Goal: Information Seeking & Learning: Learn about a topic

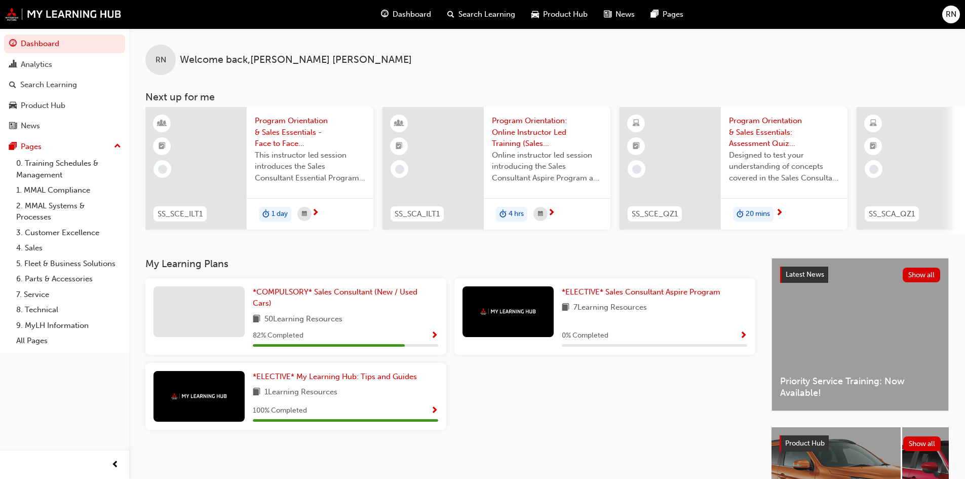
click at [497, 14] on span "Search Learning" at bounding box center [487, 15] width 57 height 12
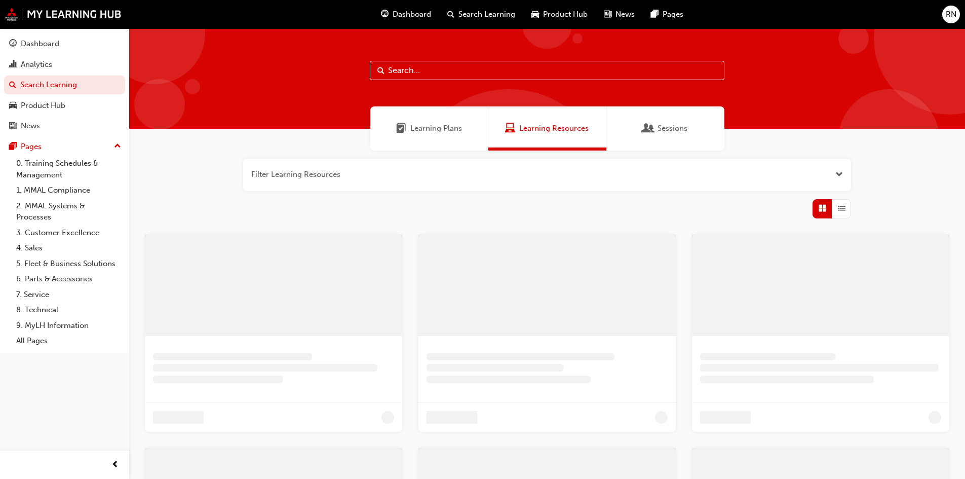
click at [414, 77] on input "text" at bounding box center [547, 70] width 355 height 19
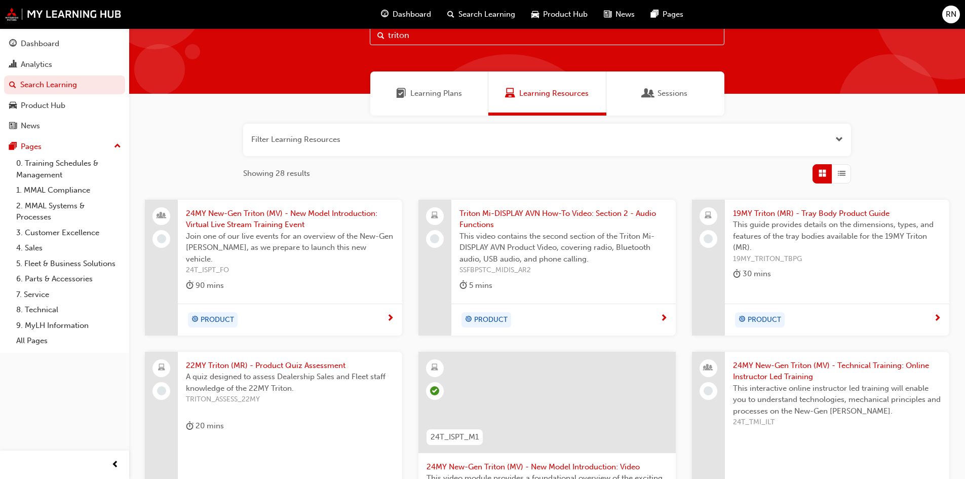
scroll to position [51, 0]
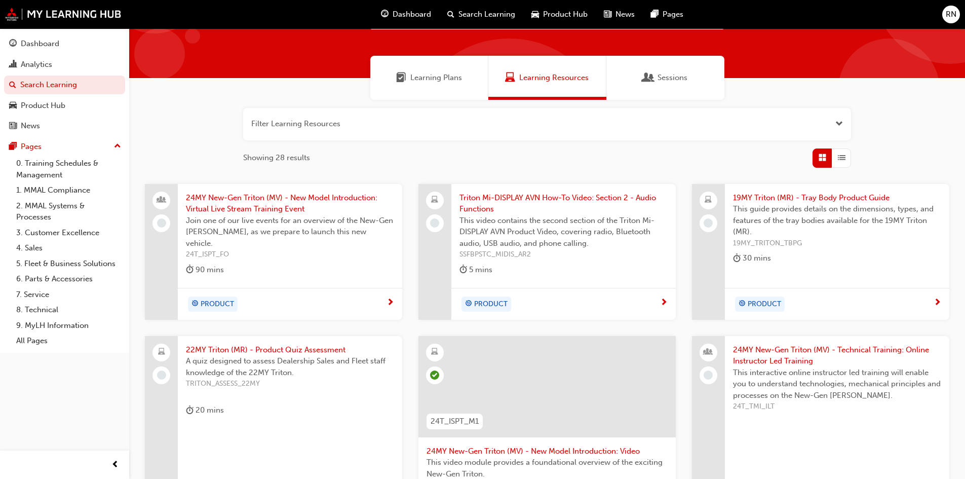
type input "triton"
click at [212, 305] on span "PRODUCT" at bounding box center [217, 304] width 33 height 12
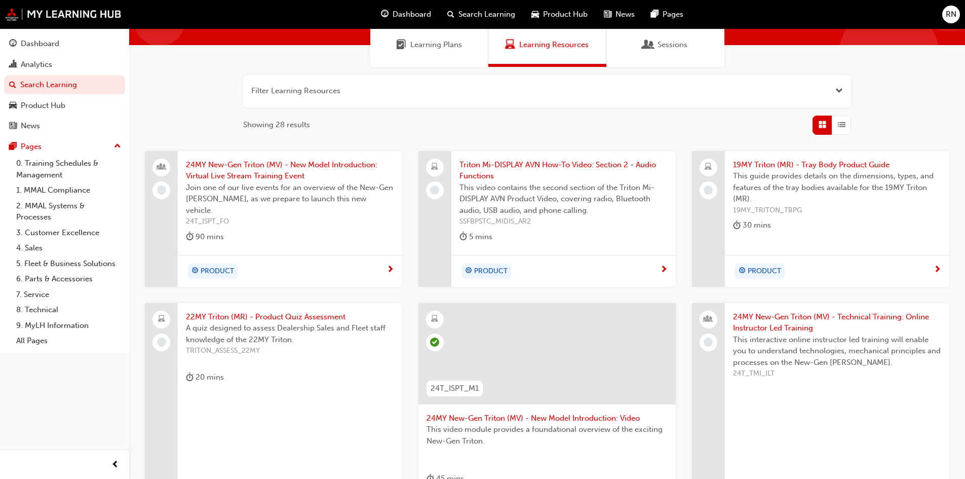
scroll to position [101, 0]
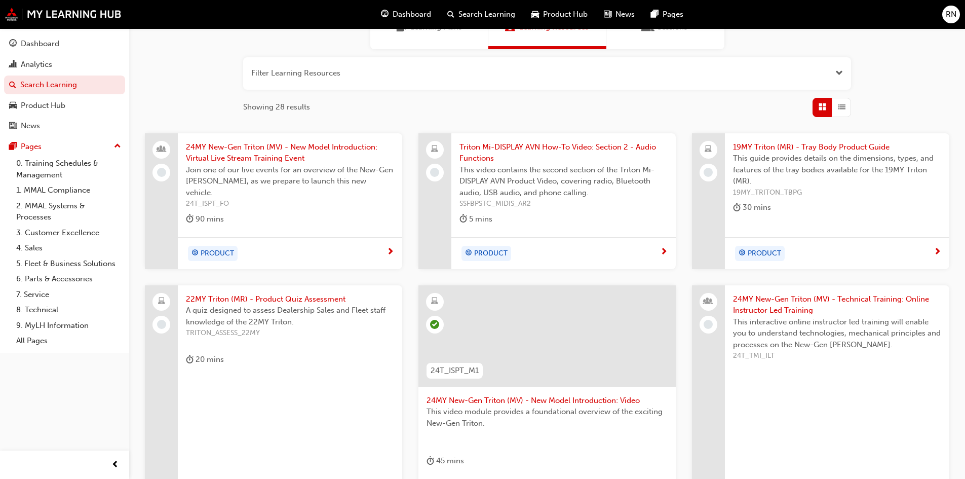
click at [389, 251] on span "next-icon" at bounding box center [391, 252] width 8 height 9
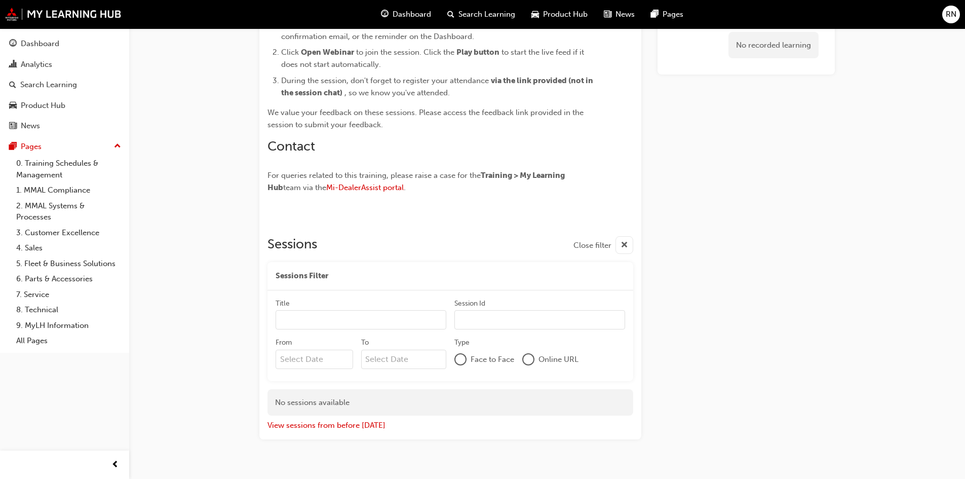
scroll to position [882, 0]
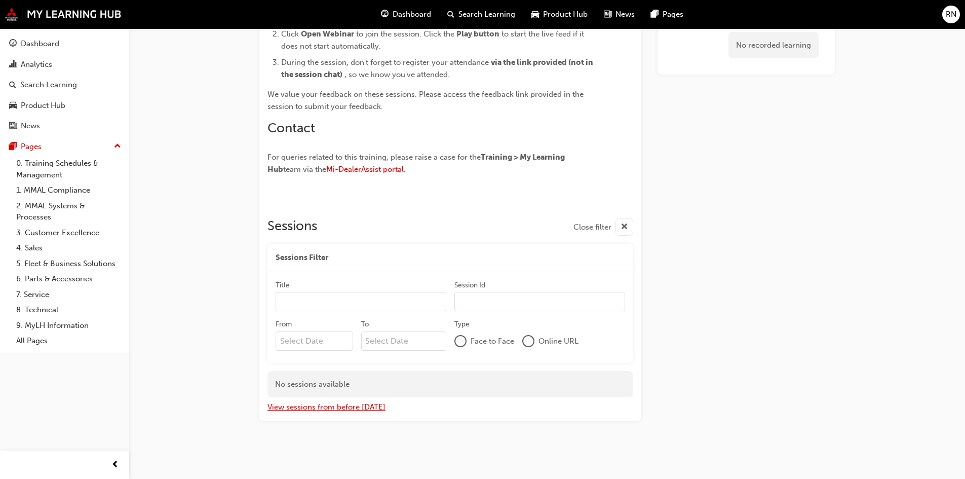
click at [351, 410] on button "View sessions from before [DATE]" at bounding box center [327, 407] width 118 height 12
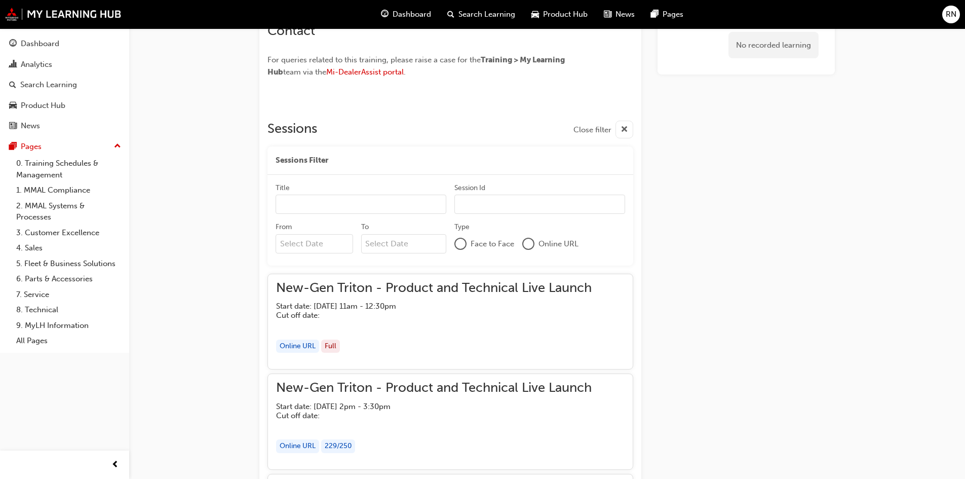
scroll to position [983, 0]
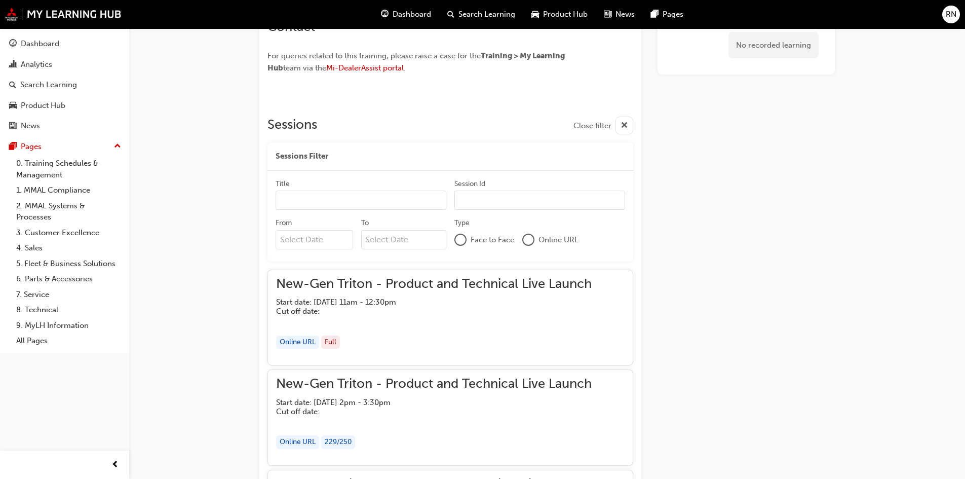
click at [294, 348] on div "Online URL" at bounding box center [297, 342] width 43 height 14
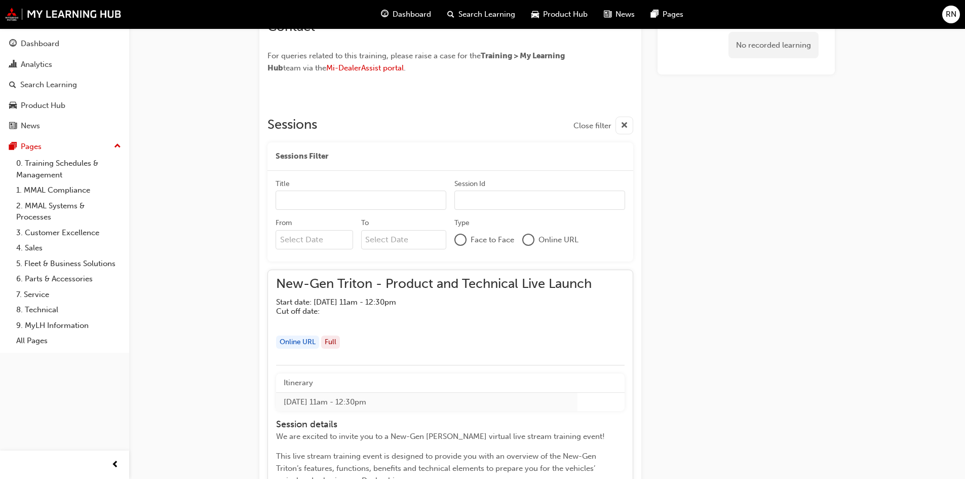
click at [305, 342] on div "Online URL" at bounding box center [297, 342] width 43 height 14
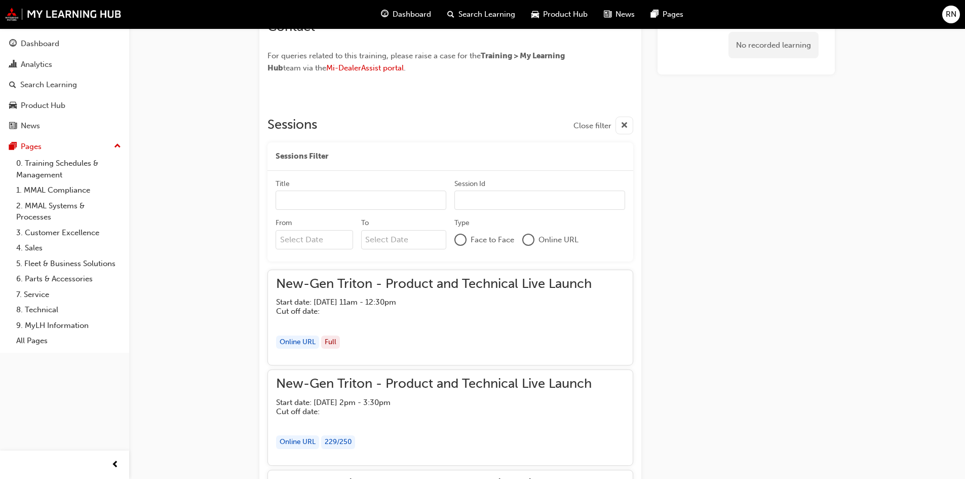
click at [305, 342] on div "Online URL" at bounding box center [297, 342] width 43 height 14
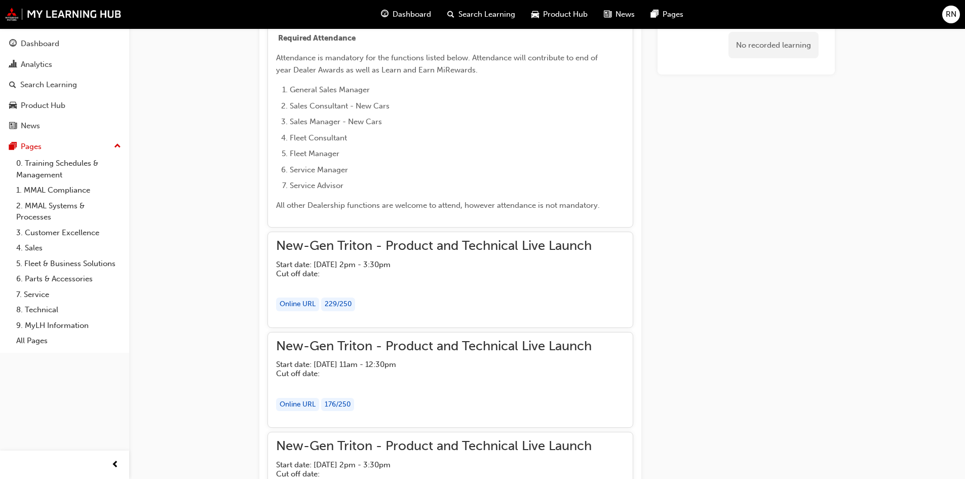
scroll to position [1490, 0]
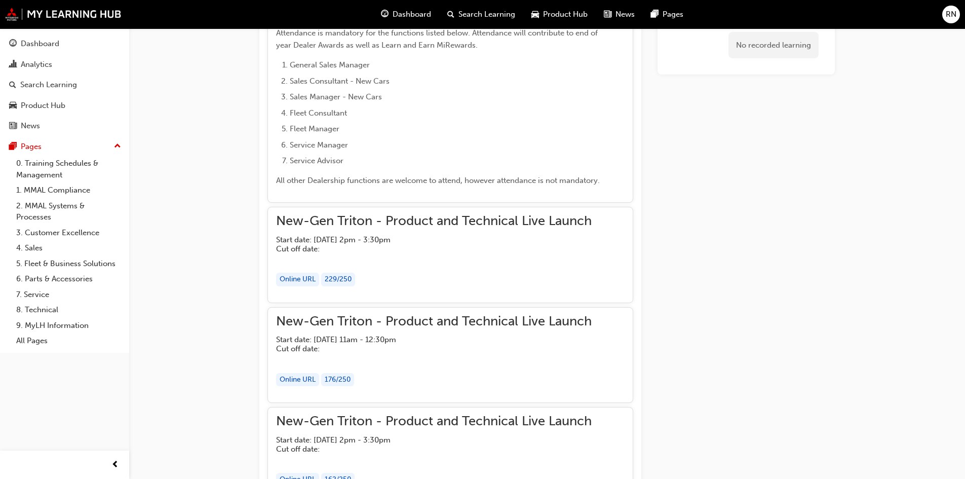
click at [309, 281] on div "Online URL" at bounding box center [297, 280] width 43 height 14
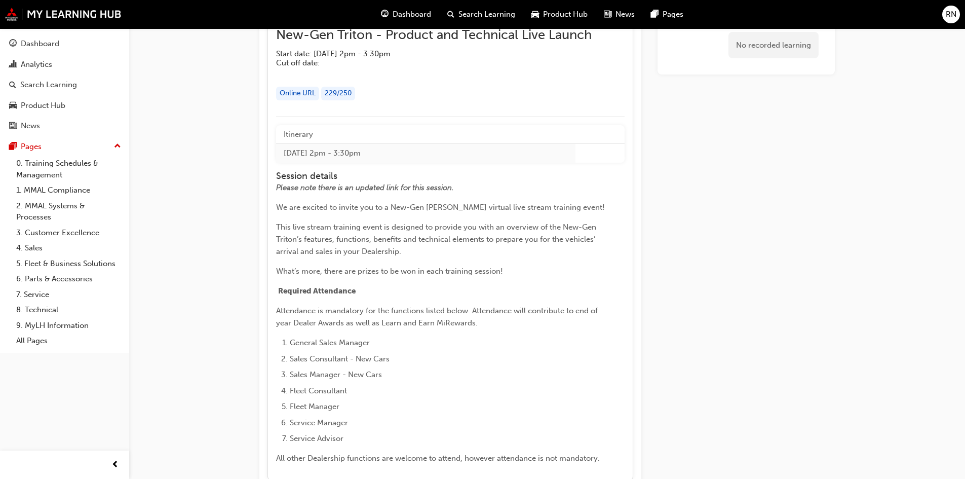
scroll to position [1505, 0]
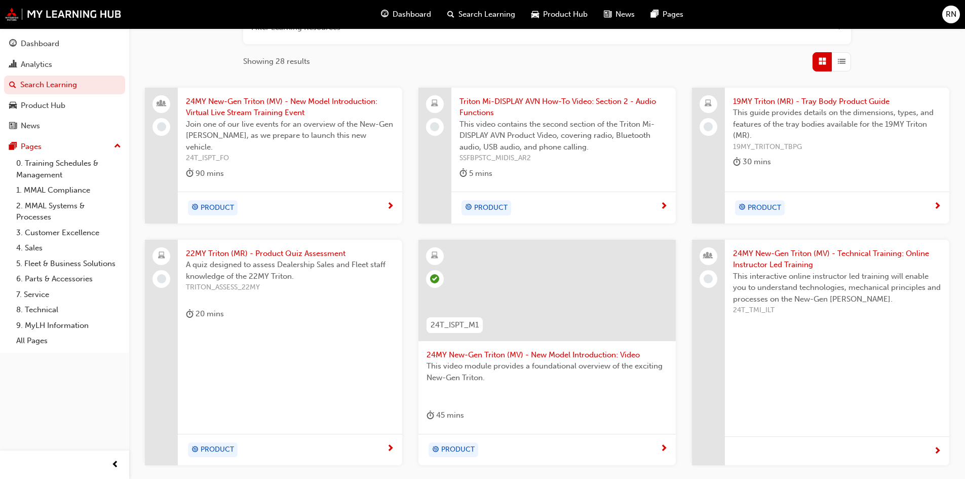
scroll to position [203, 0]
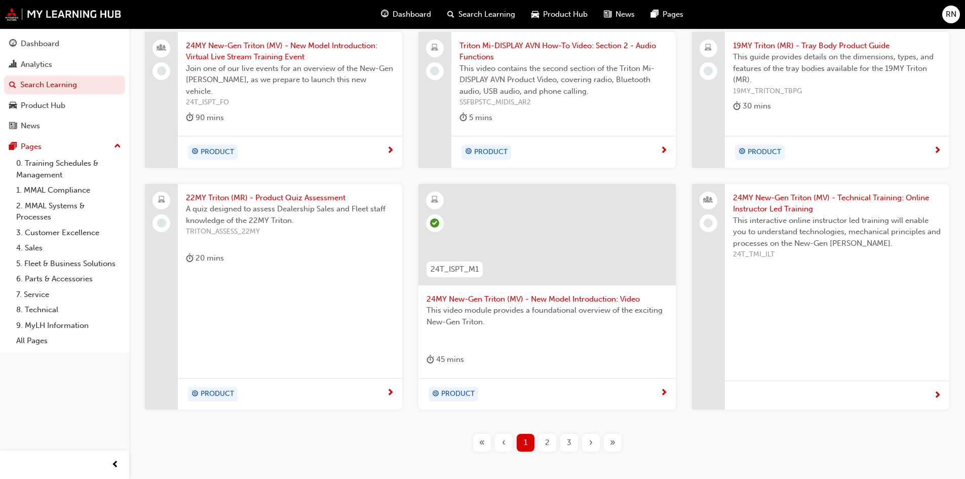
click at [505, 298] on span "24MY New-Gen Triton (MV) - New Model Introduction: Video" at bounding box center [547, 299] width 241 height 12
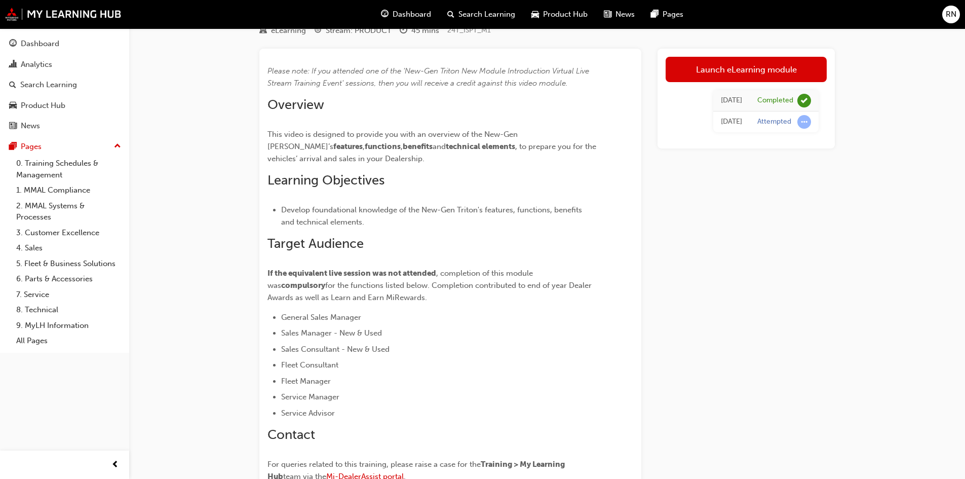
scroll to position [51, 0]
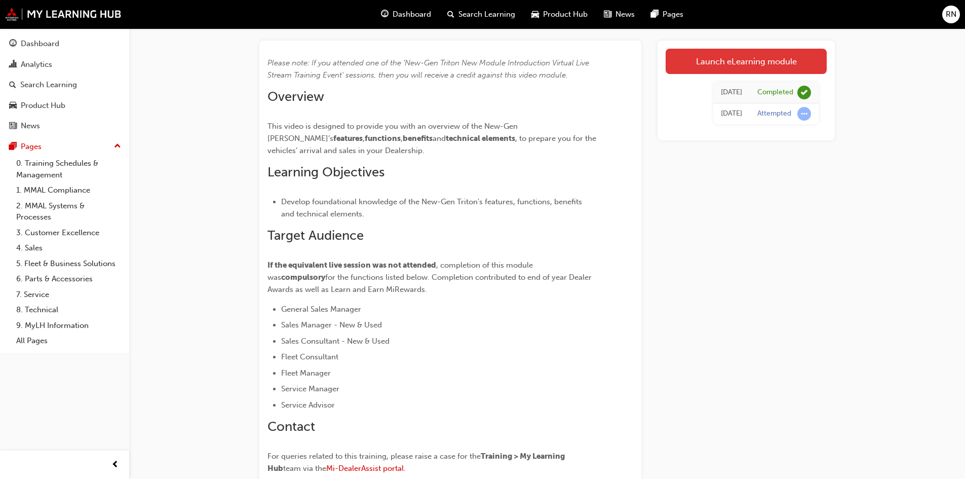
click at [754, 65] on link "Launch eLearning module" at bounding box center [746, 61] width 161 height 25
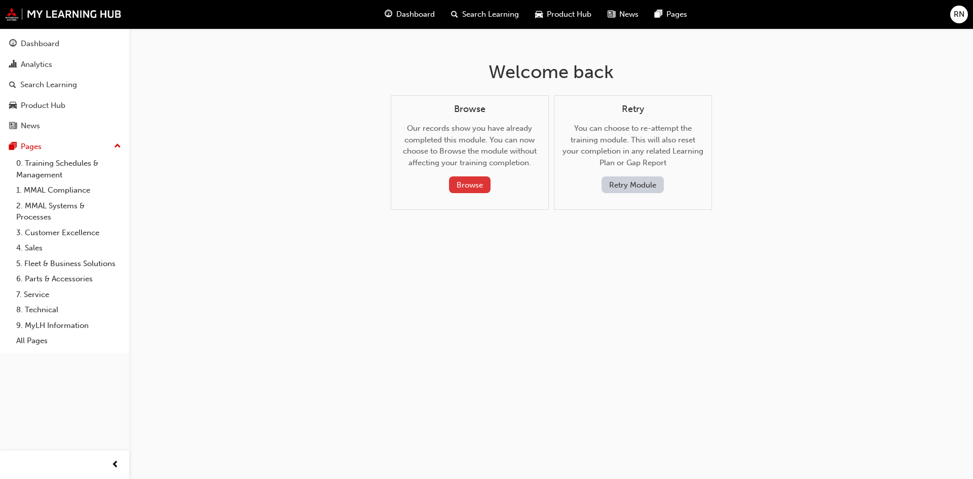
click at [476, 182] on button "Browse" at bounding box center [470, 184] width 42 height 17
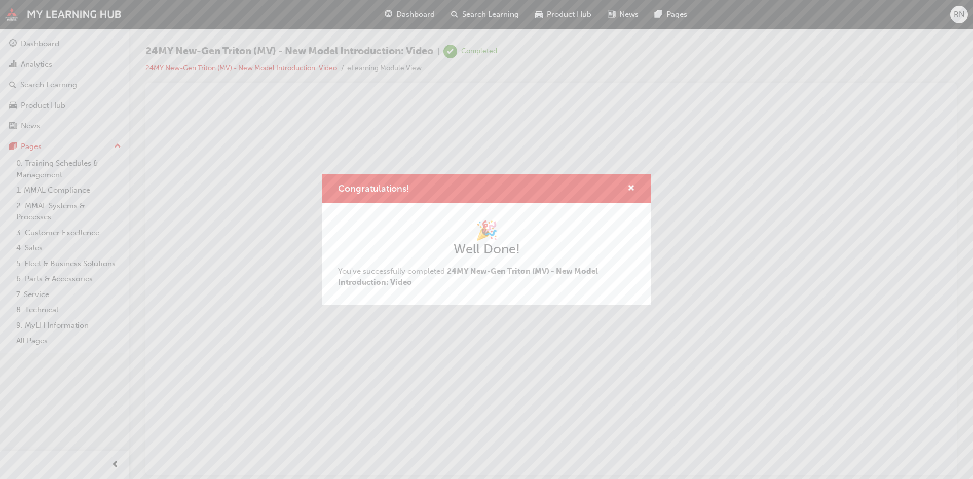
click at [463, 270] on span "24MY New-Gen Triton (MV) - New Model Introduction: Video" at bounding box center [468, 277] width 260 height 21
click at [634, 190] on span "cross-icon" at bounding box center [631, 188] width 8 height 9
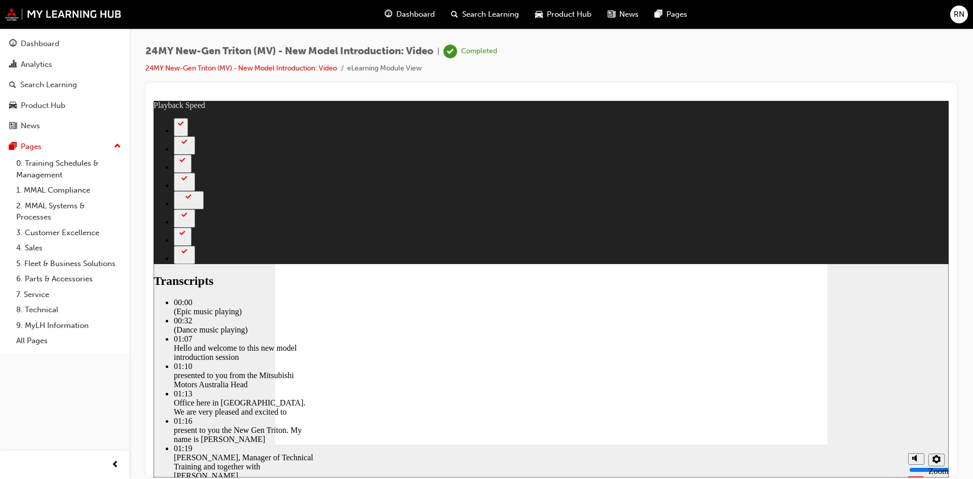
drag, startPoint x: 314, startPoint y: 396, endPoint x: 500, endPoint y: 399, distance: 186.0
drag, startPoint x: 501, startPoint y: 400, endPoint x: 757, endPoint y: 347, distance: 260.9
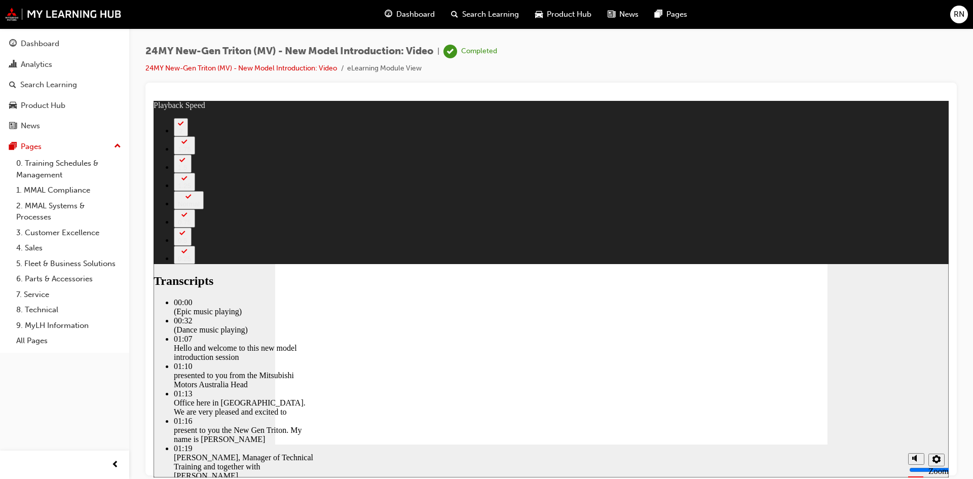
type input "2628"
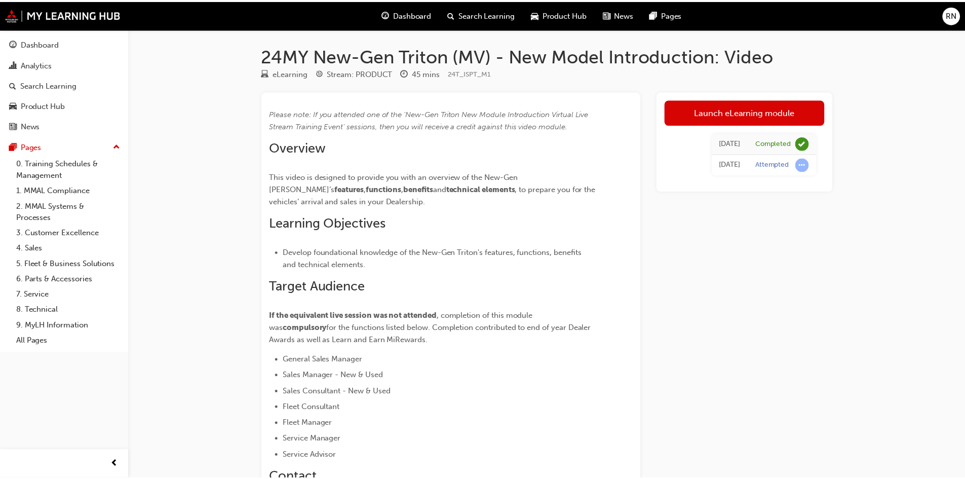
scroll to position [51, 0]
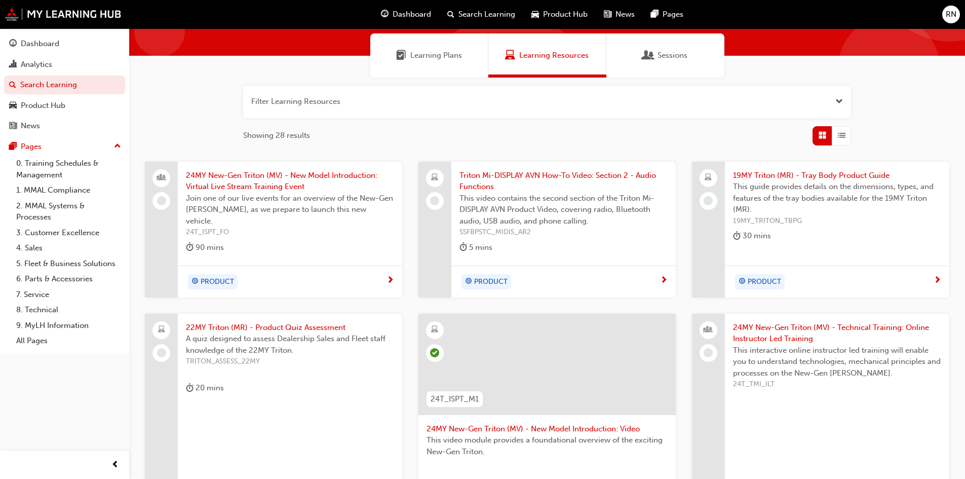
scroll to position [51, 0]
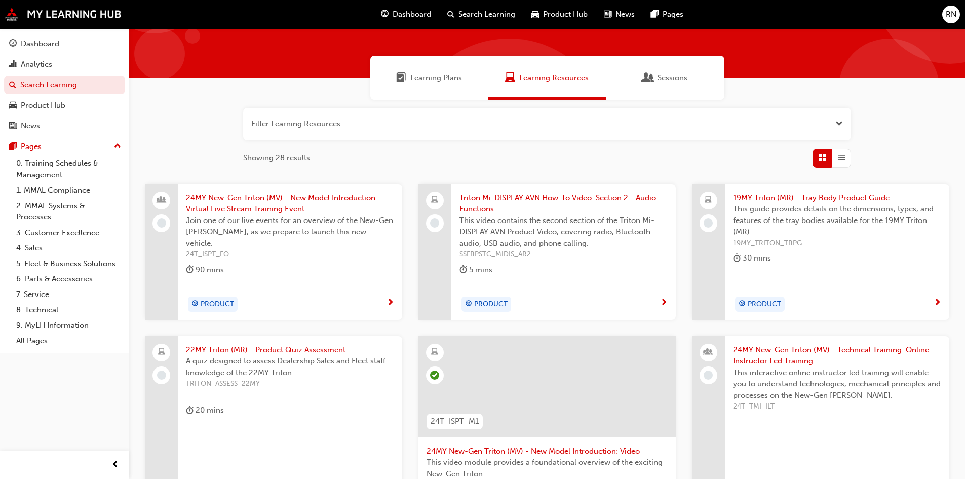
click at [274, 206] on span "24MY New-Gen Triton (MV) - New Model Introduction: Virtual Live Stream Training…" at bounding box center [290, 203] width 208 height 23
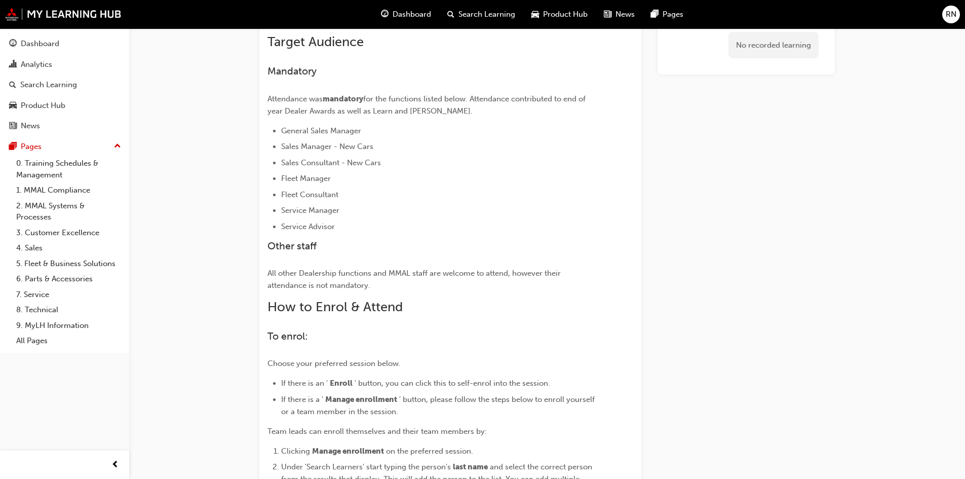
scroll to position [71, 0]
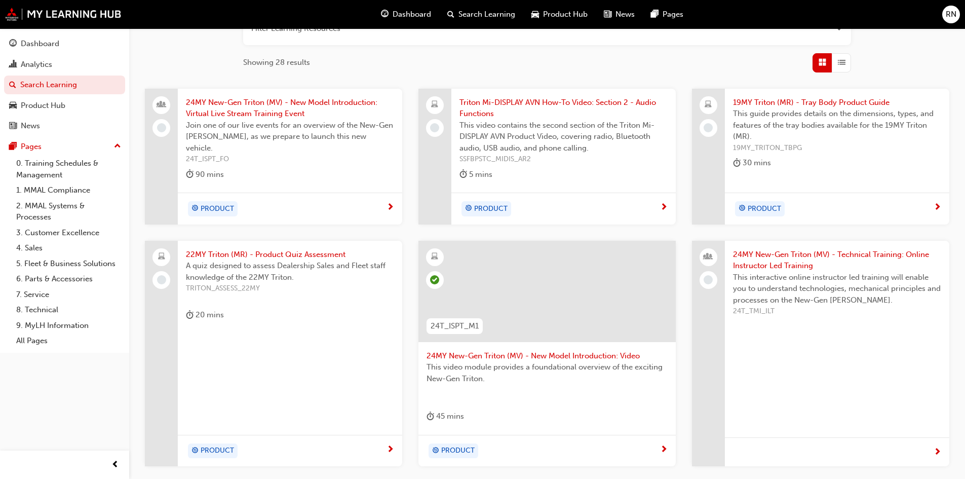
scroll to position [257, 0]
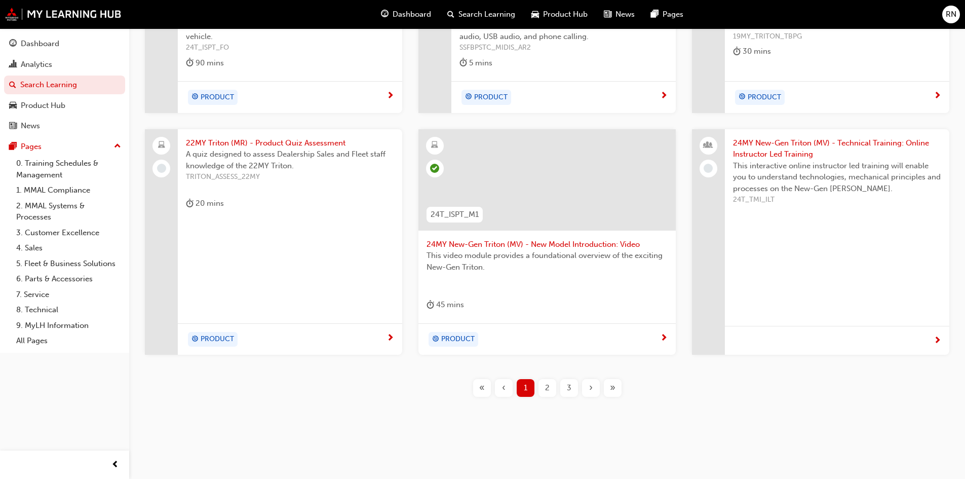
click at [543, 385] on div "2" at bounding box center [548, 388] width 18 height 18
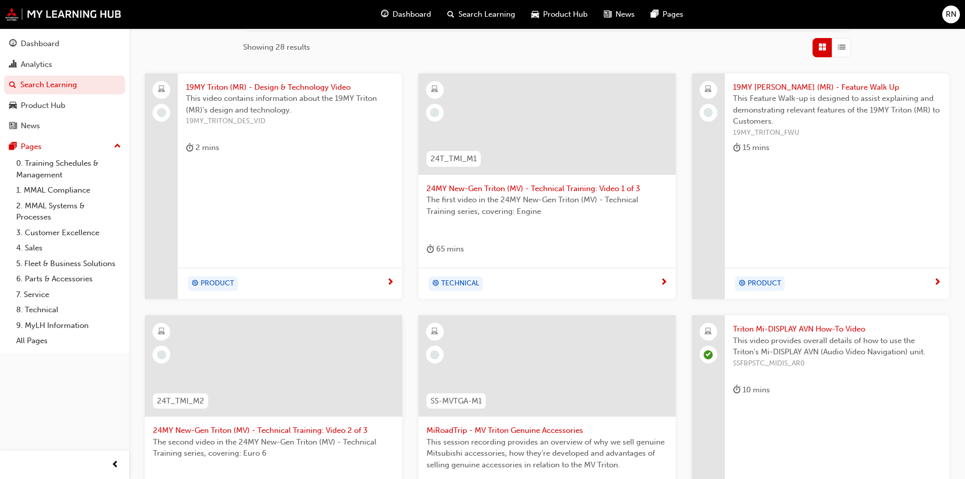
scroll to position [308, 0]
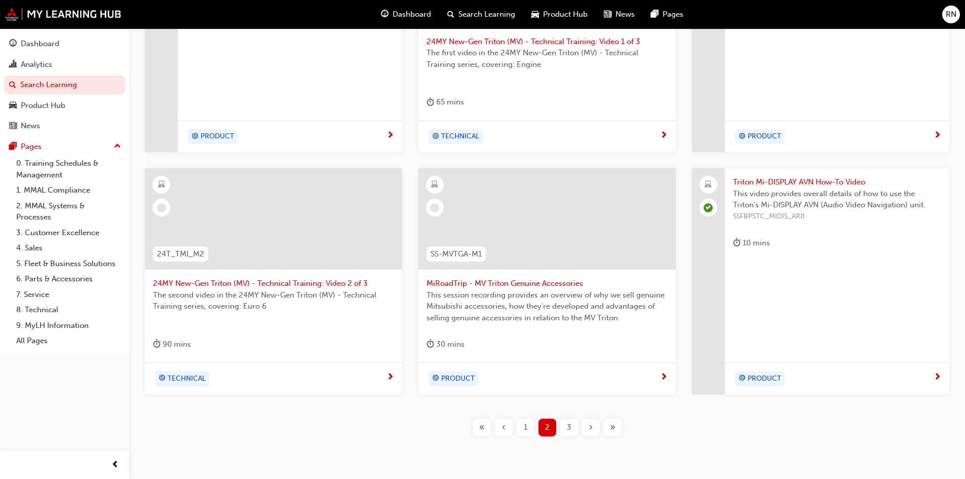
click at [572, 427] on div "3" at bounding box center [570, 428] width 18 height 18
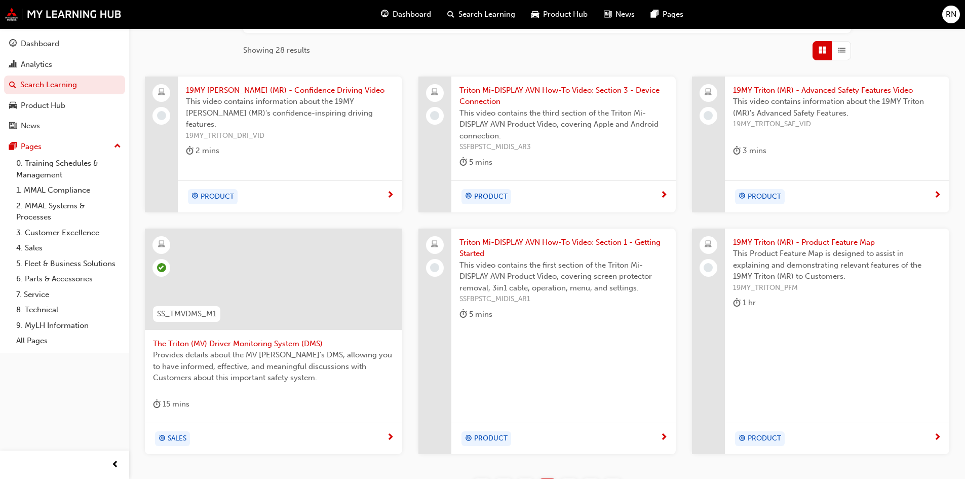
scroll to position [257, 0]
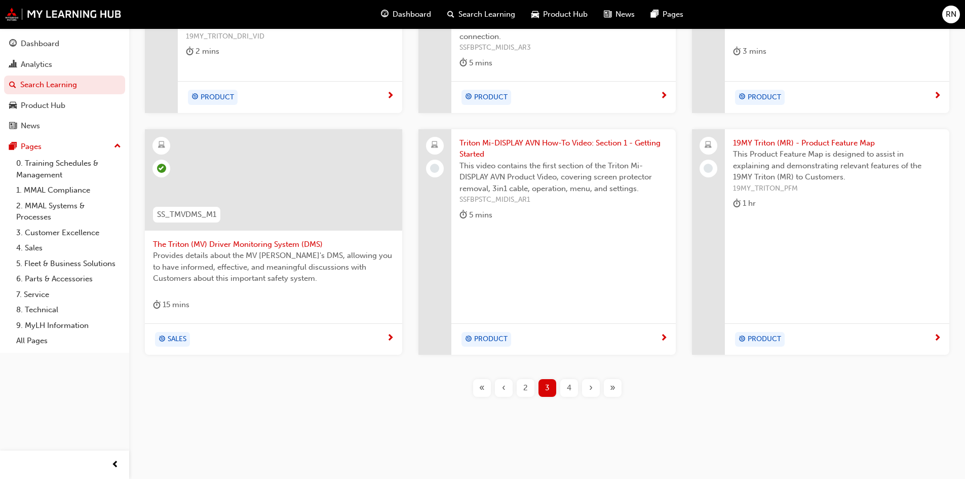
click at [565, 392] on div "4" at bounding box center [570, 388] width 18 height 18
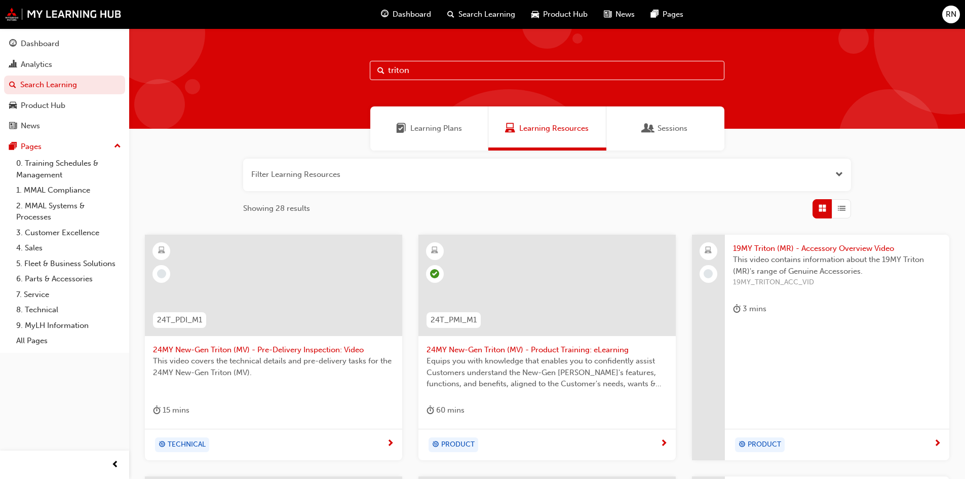
click at [428, 126] on span "Learning Plans" at bounding box center [436, 129] width 52 height 12
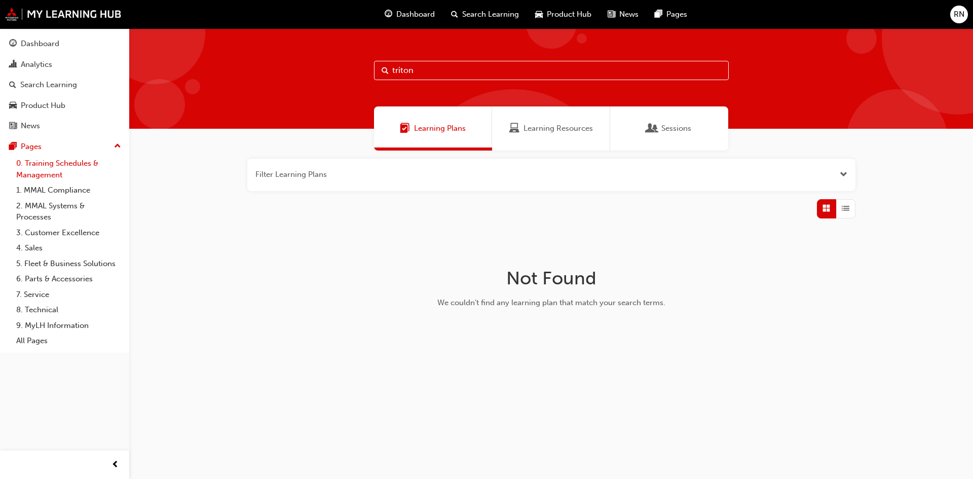
click at [61, 161] on link "0. Training Schedules & Management" at bounding box center [68, 169] width 113 height 27
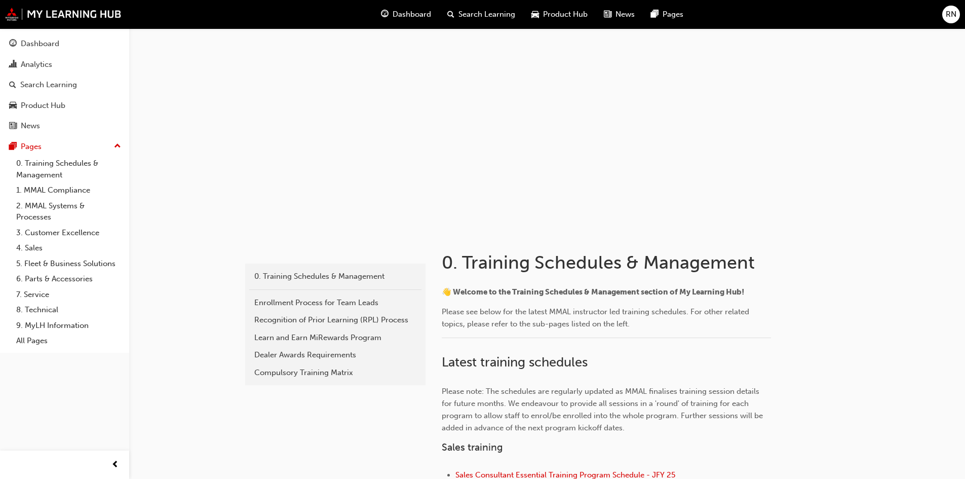
scroll to position [405, 0]
